Goal: Use online tool/utility: Utilize a website feature to perform a specific function

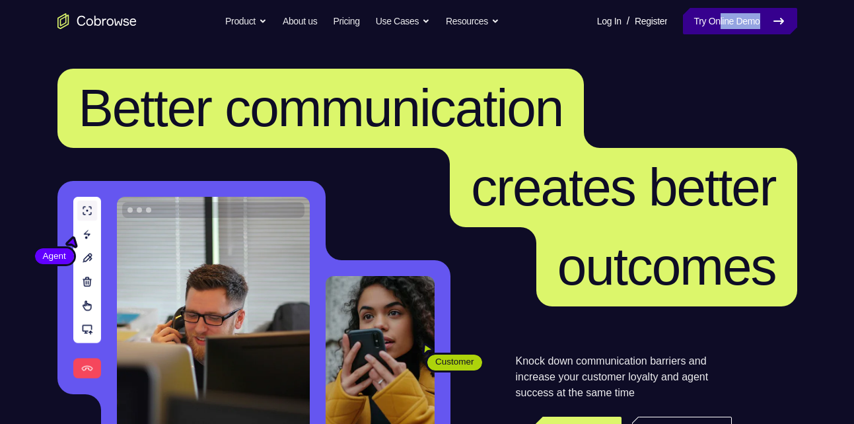
drag, startPoint x: 706, startPoint y: 40, endPoint x: 712, endPoint y: 20, distance: 20.3
click at [712, 20] on nav "Go back Powerful, Flexible and Trustworthy. Avoid all extra friction for both A…" at bounding box center [427, 21] width 854 height 42
click at [712, 20] on link "Try Online Demo" at bounding box center [740, 21] width 114 height 26
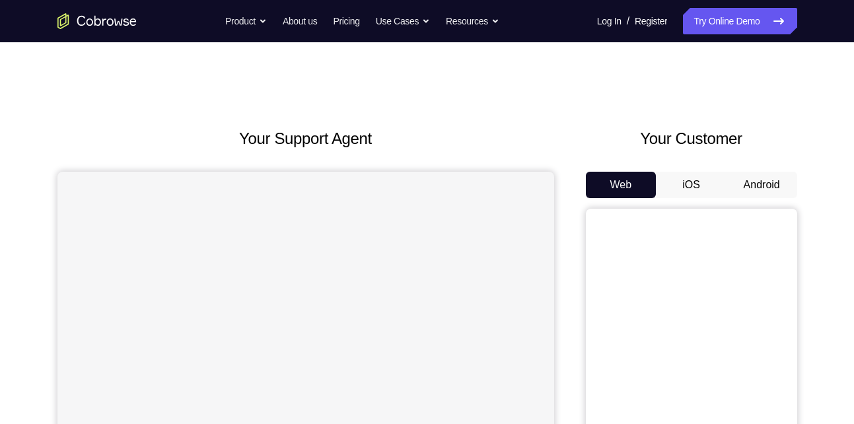
click at [749, 178] on button "Android" at bounding box center [762, 185] width 71 height 26
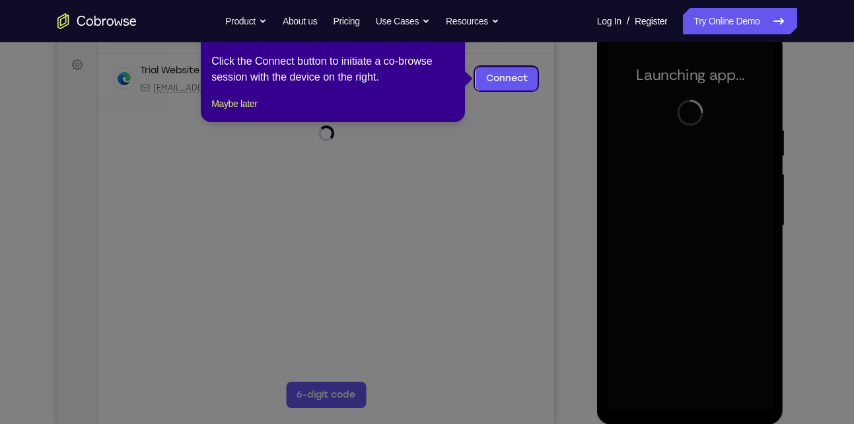
scroll to position [188, 0]
click at [257, 111] on button "Maybe later" at bounding box center [234, 103] width 46 height 16
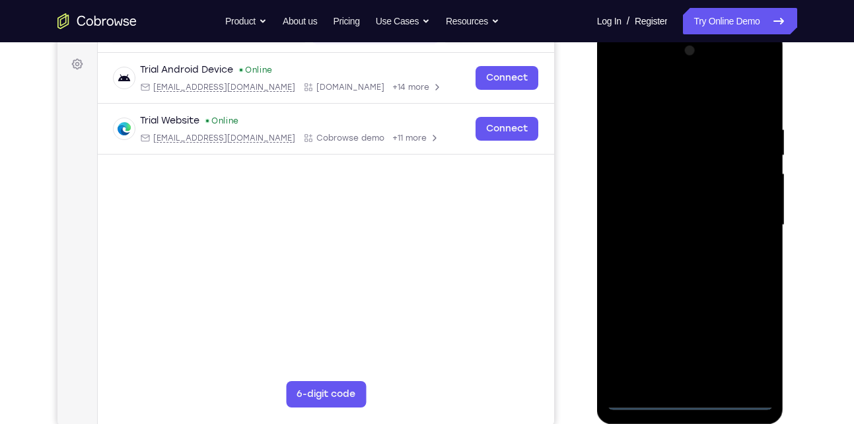
click at [691, 392] on div at bounding box center [690, 225] width 167 height 370
click at [691, 397] on div at bounding box center [690, 225] width 167 height 370
click at [749, 332] on div at bounding box center [690, 225] width 167 height 370
click at [631, 69] on div at bounding box center [690, 225] width 167 height 370
click at [749, 215] on div at bounding box center [690, 225] width 167 height 370
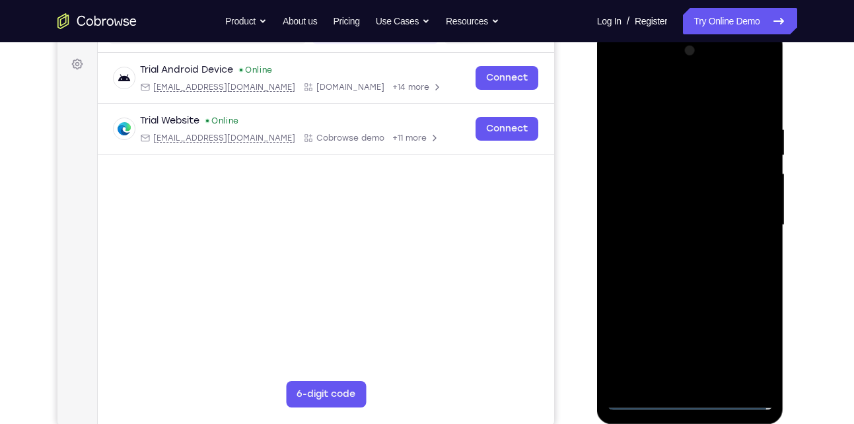
click at [671, 252] on div at bounding box center [690, 225] width 167 height 370
click at [681, 213] on div at bounding box center [690, 225] width 167 height 370
click at [665, 196] on div at bounding box center [690, 225] width 167 height 370
click at [652, 227] on div at bounding box center [690, 225] width 167 height 370
click at [673, 266] on div at bounding box center [690, 225] width 167 height 370
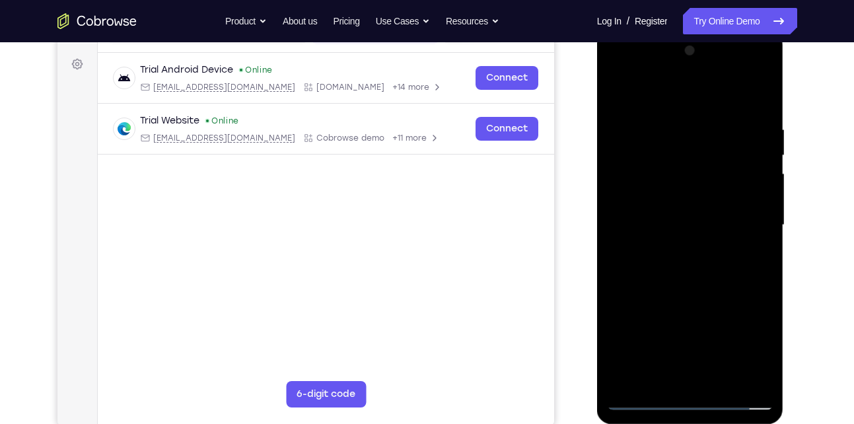
click at [717, 215] on div at bounding box center [690, 225] width 167 height 370
click at [679, 198] on div at bounding box center [690, 225] width 167 height 370
click at [704, 221] on div at bounding box center [690, 225] width 167 height 370
click at [700, 258] on div at bounding box center [690, 225] width 167 height 370
click at [753, 241] on div at bounding box center [690, 225] width 167 height 370
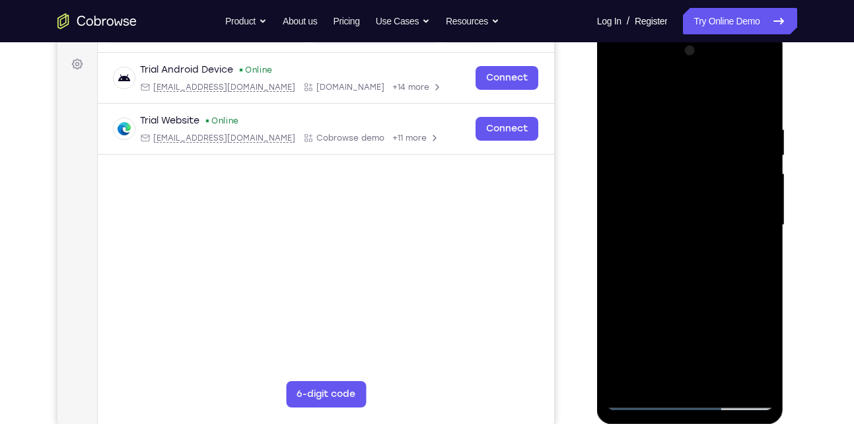
click at [697, 172] on div at bounding box center [690, 225] width 167 height 370
click at [693, 199] on div at bounding box center [690, 225] width 167 height 370
click at [625, 200] on div at bounding box center [690, 225] width 167 height 370
click at [640, 225] on div at bounding box center [690, 225] width 167 height 370
click at [646, 272] on div at bounding box center [690, 225] width 167 height 370
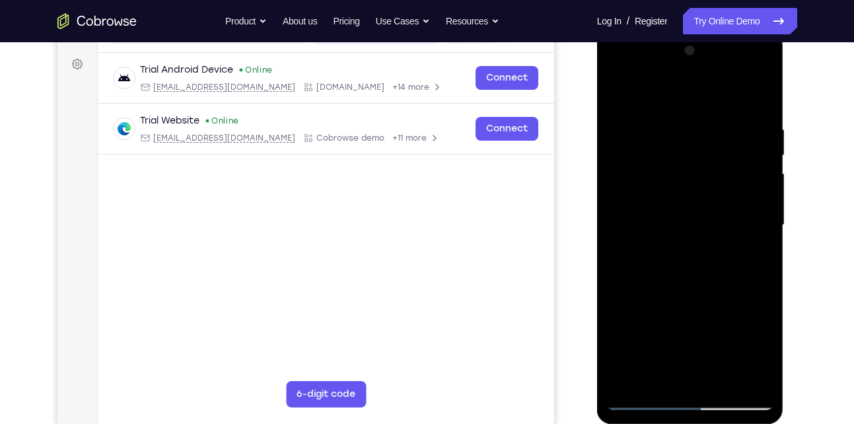
click at [665, 210] on div at bounding box center [690, 225] width 167 height 370
click at [688, 195] on div at bounding box center [690, 225] width 167 height 370
click at [622, 200] on div at bounding box center [690, 225] width 167 height 370
click at [651, 232] on div at bounding box center [690, 225] width 167 height 370
click at [654, 267] on div at bounding box center [690, 225] width 167 height 370
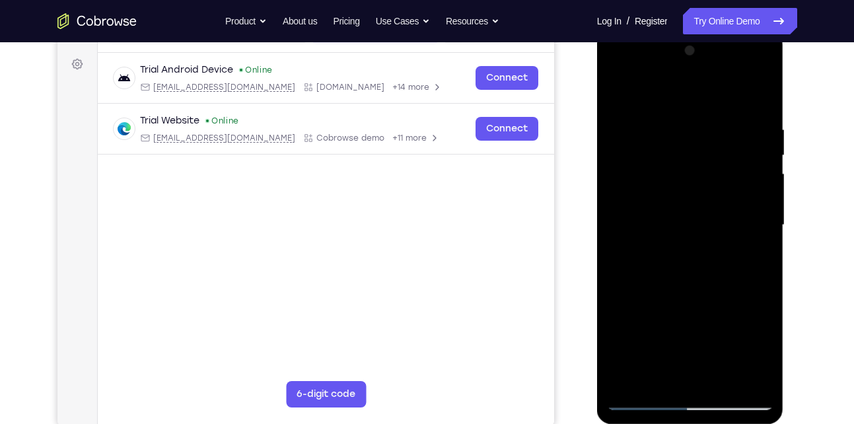
click at [696, 303] on div at bounding box center [690, 225] width 167 height 370
drag, startPoint x: 668, startPoint y: 87, endPoint x: 712, endPoint y: -12, distance: 108.6
click at [712, 30] on html "Online web based iOS Simulators and Android Emulators. Run iPhone, iPad, Mobile…" at bounding box center [691, 228] width 188 height 396
click at [704, 161] on div at bounding box center [690, 225] width 167 height 370
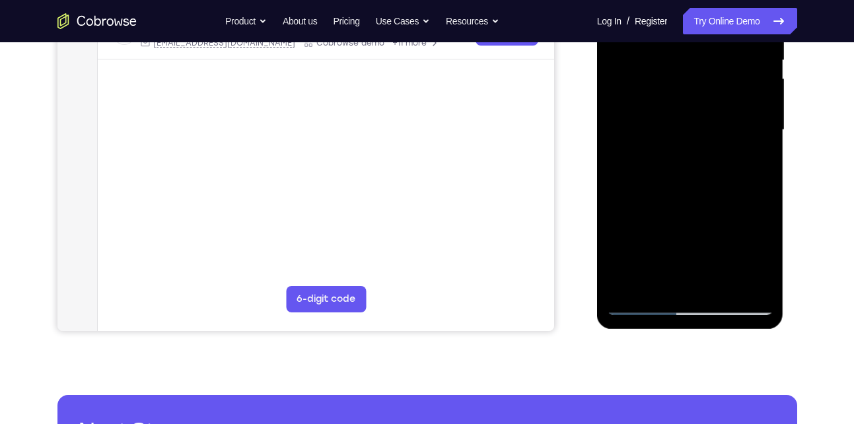
scroll to position [284, 0]
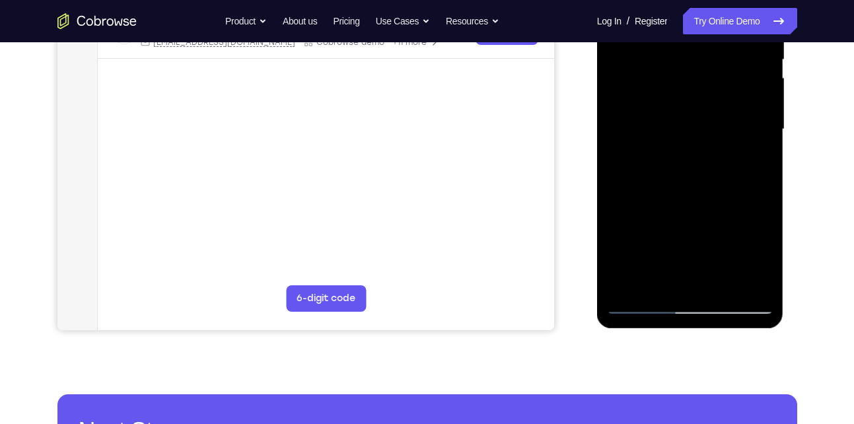
drag, startPoint x: 714, startPoint y: 236, endPoint x: 765, endPoint y: 50, distance: 192.5
click at [765, 50] on div at bounding box center [690, 129] width 167 height 370
click at [693, 277] on div at bounding box center [690, 129] width 167 height 370
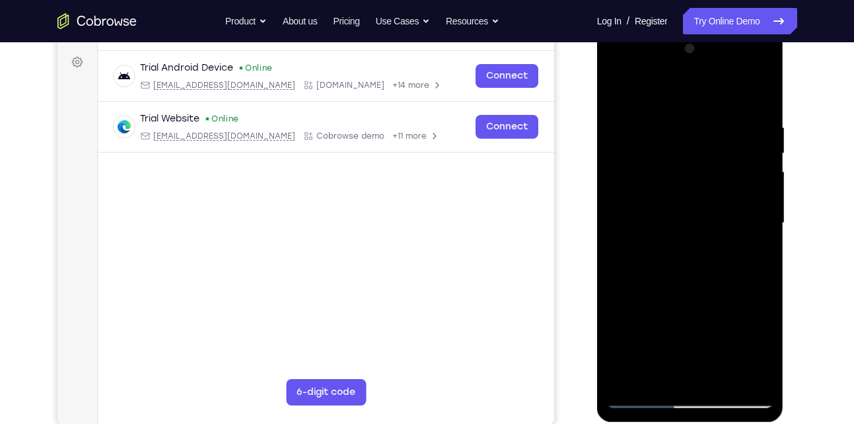
scroll to position [188, 0]
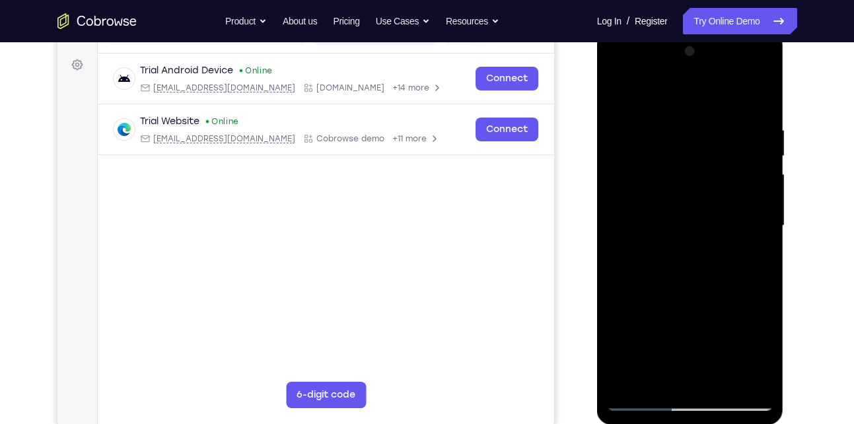
click at [623, 223] on div at bounding box center [690, 226] width 167 height 370
click at [670, 170] on div at bounding box center [690, 226] width 167 height 370
